Goal: Information Seeking & Learning: Learn about a topic

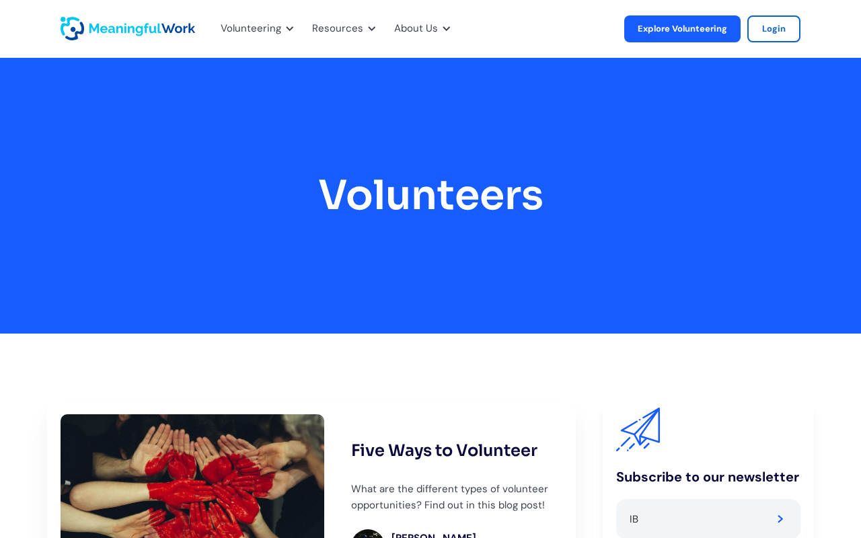
scroll to position [1, 0]
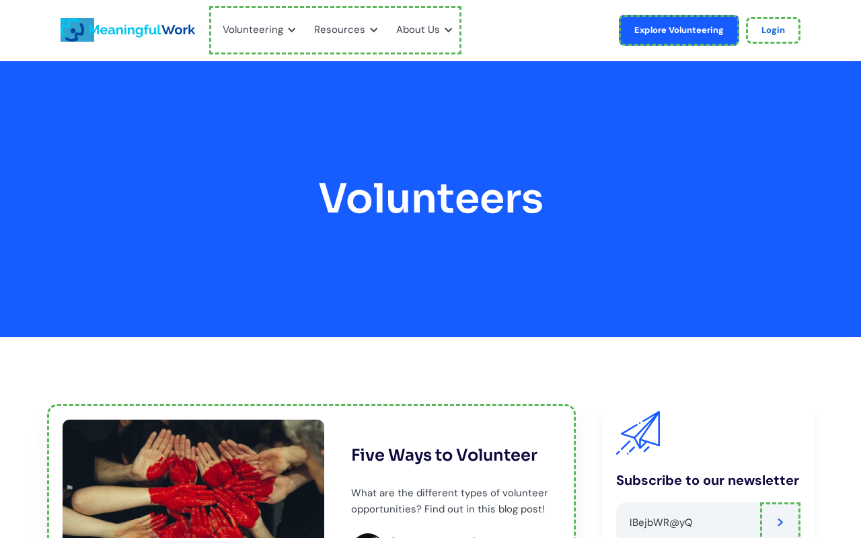
type input "IBejbWR@yQ"
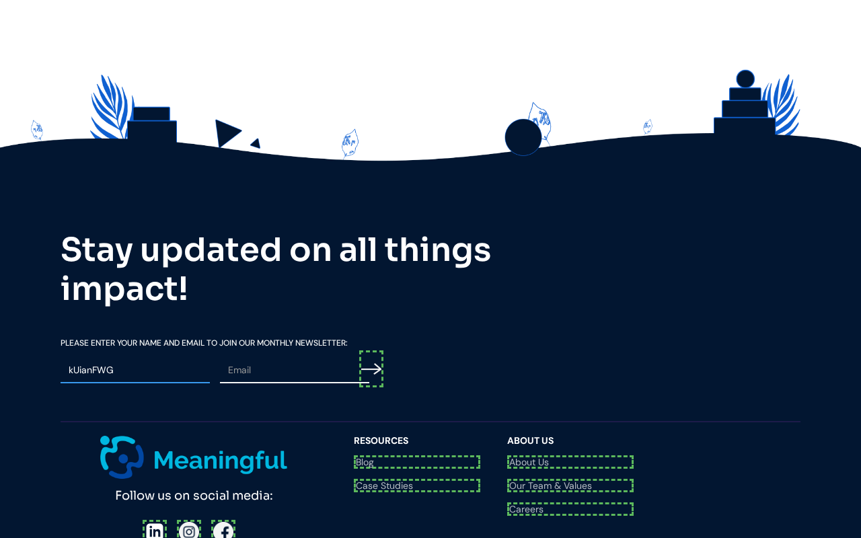
type input "kUianFWG"
type input "kVbJB"
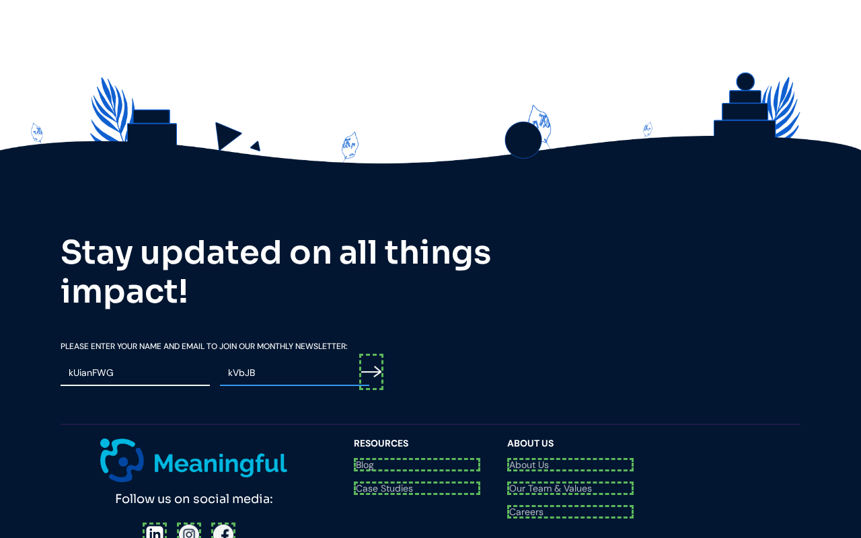
type input "Please wait..."
type input "kVbJB"
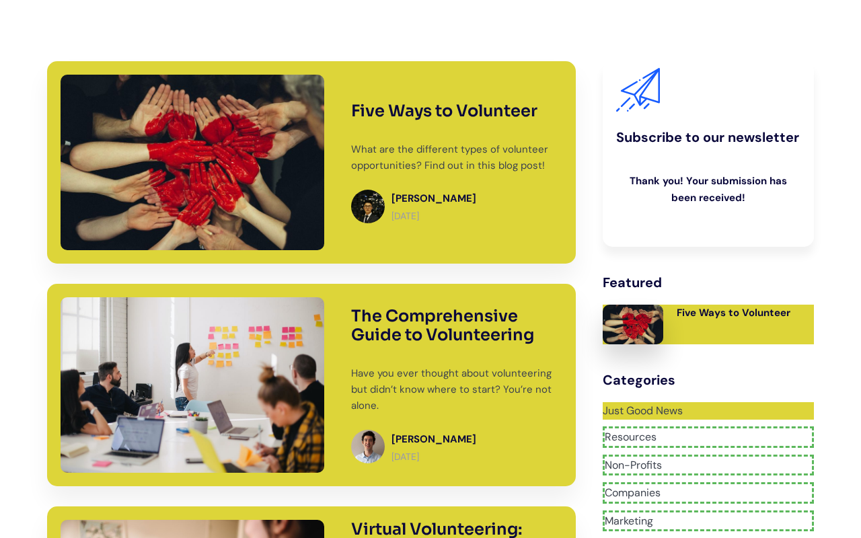
click at [708, 427] on link "Resources" at bounding box center [708, 438] width 211 height 22
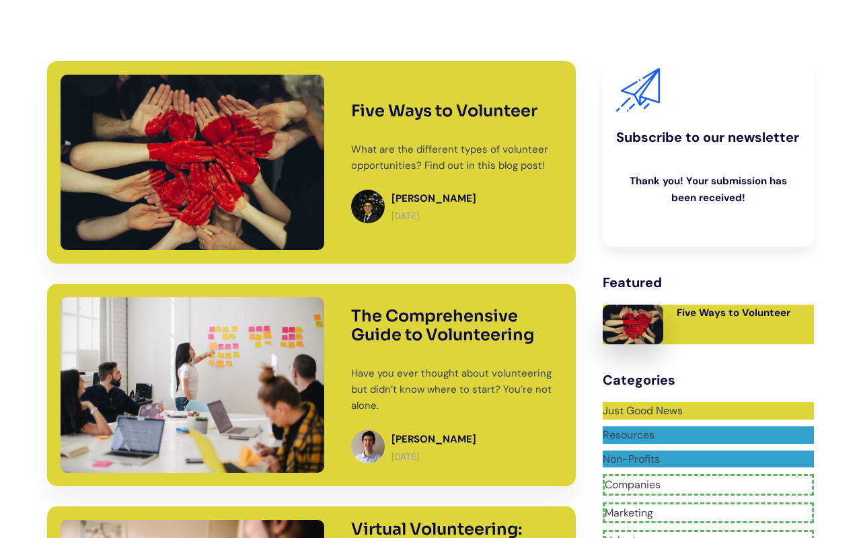
click at [708, 451] on link "Non-Profits" at bounding box center [708, 459] width 211 height 17
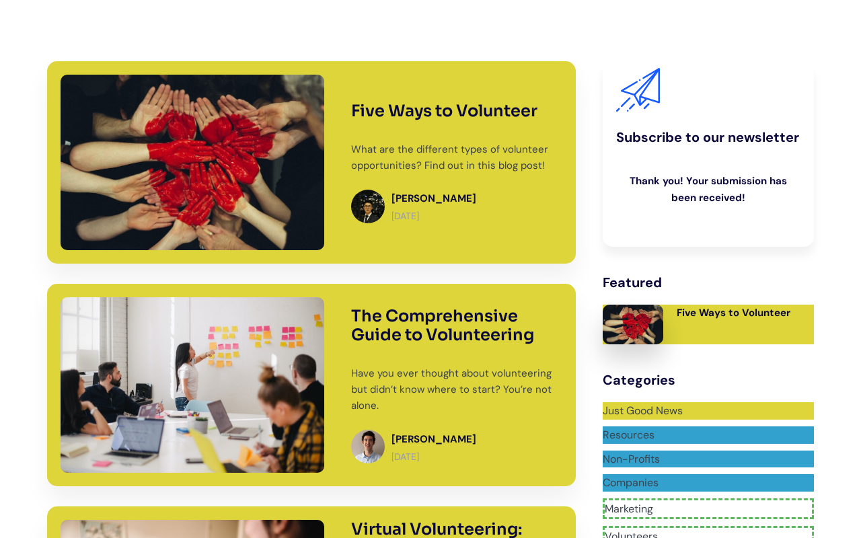
click at [708, 474] on link "Companies" at bounding box center [708, 482] width 211 height 17
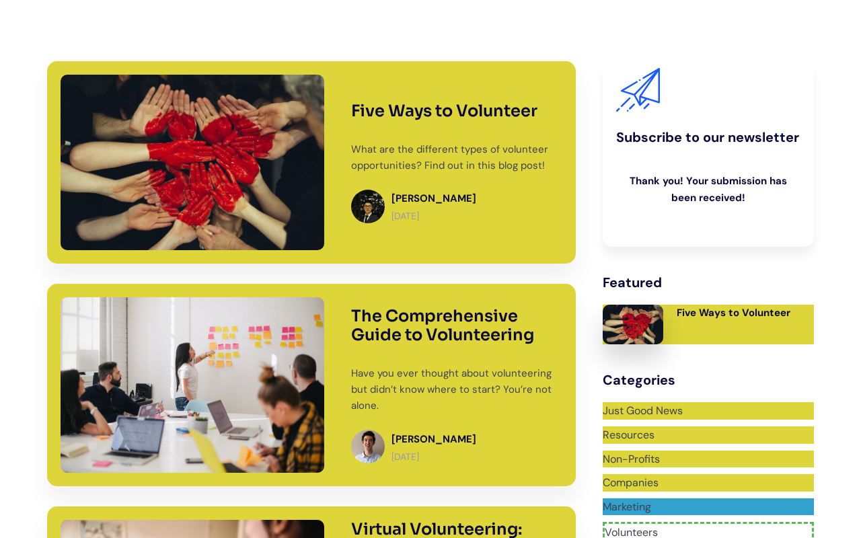
click at [708, 499] on link "Marketing" at bounding box center [708, 507] width 211 height 17
click at [708, 522] on link "Volunteers" at bounding box center [708, 533] width 211 height 22
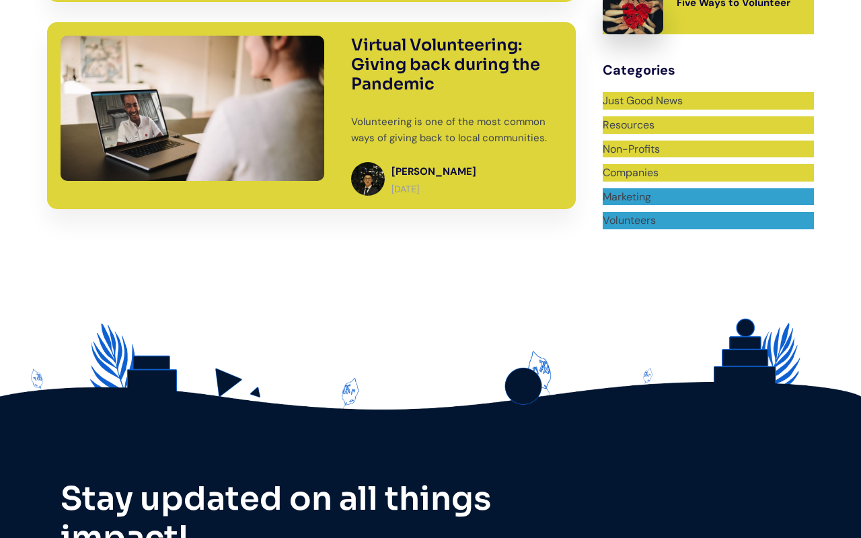
scroll to position [820, 0]
